Goal: Transaction & Acquisition: Purchase product/service

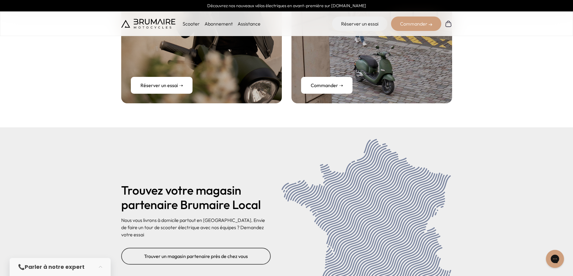
scroll to position [2444, 0]
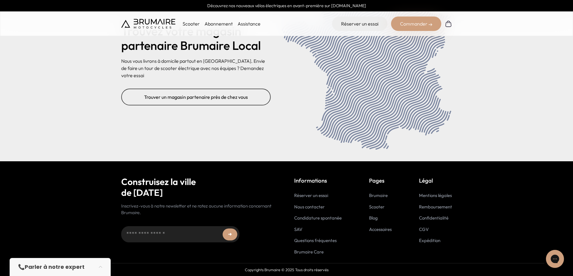
click at [387, 228] on link "Accessoires" at bounding box center [380, 230] width 23 height 6
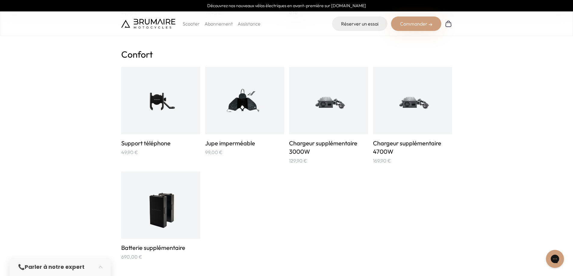
scroll to position [421, 0]
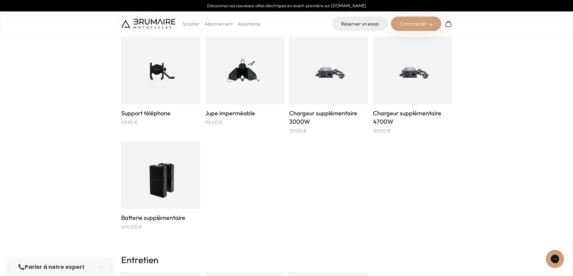
click at [166, 191] on img at bounding box center [161, 175] width 40 height 53
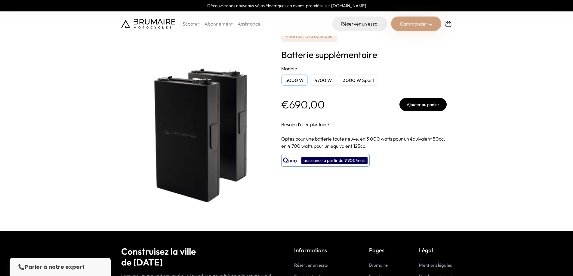
click at [362, 84] on div "3000 W Sport" at bounding box center [359, 80] width 40 height 11
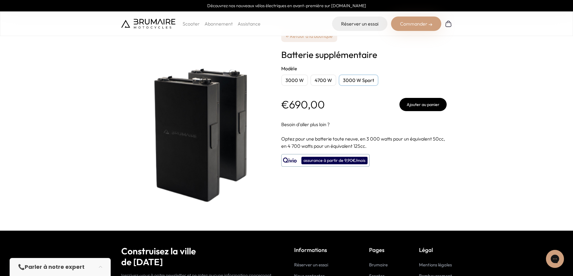
click at [419, 103] on button "Ajouter au panier" at bounding box center [422, 104] width 47 height 13
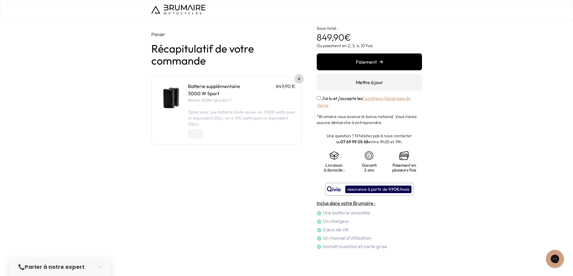
click at [299, 77] on link at bounding box center [299, 79] width 10 height 10
